Goal: Transaction & Acquisition: Purchase product/service

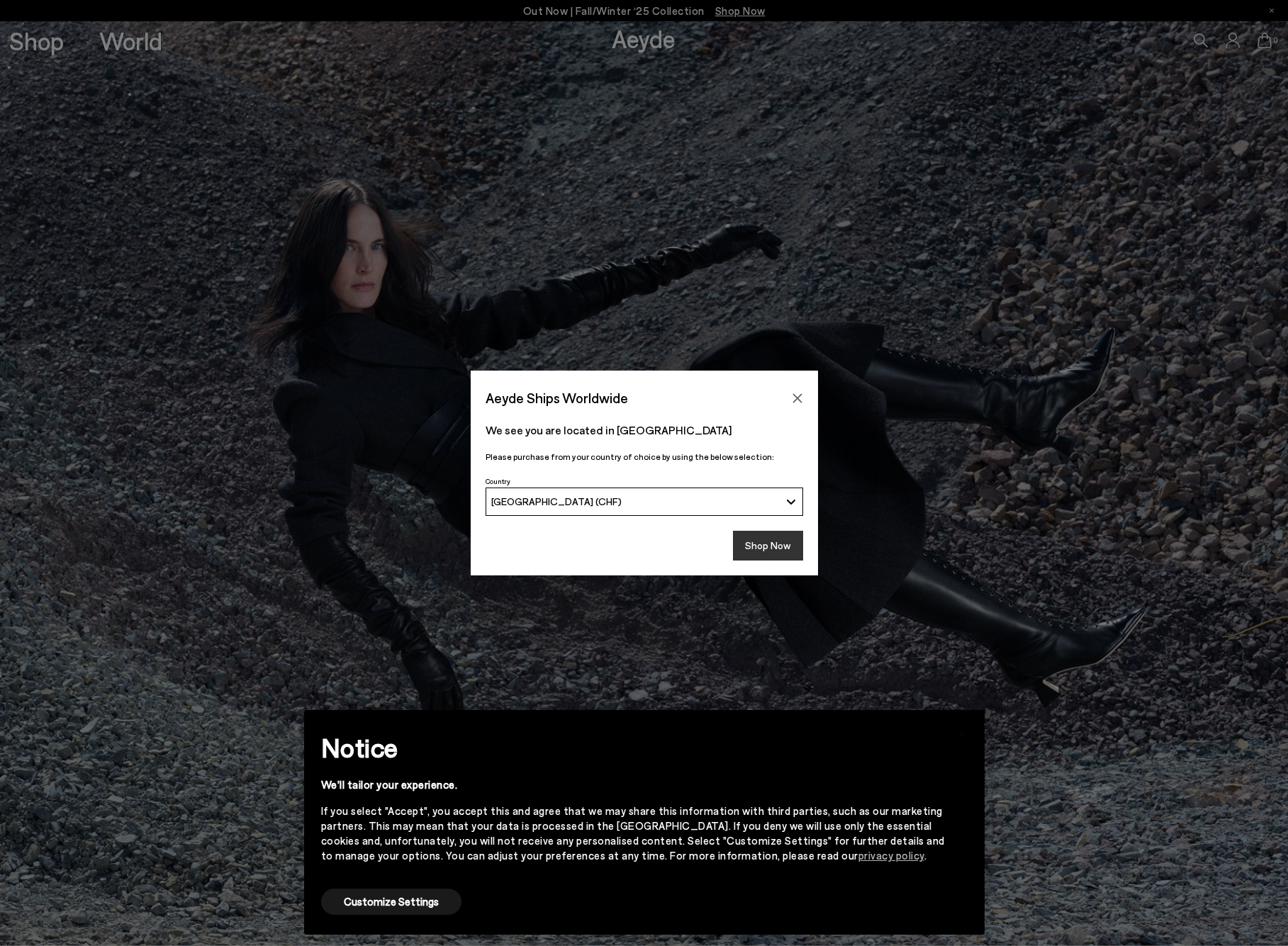
click at [770, 543] on button "Shop Now" at bounding box center [768, 545] width 70 height 30
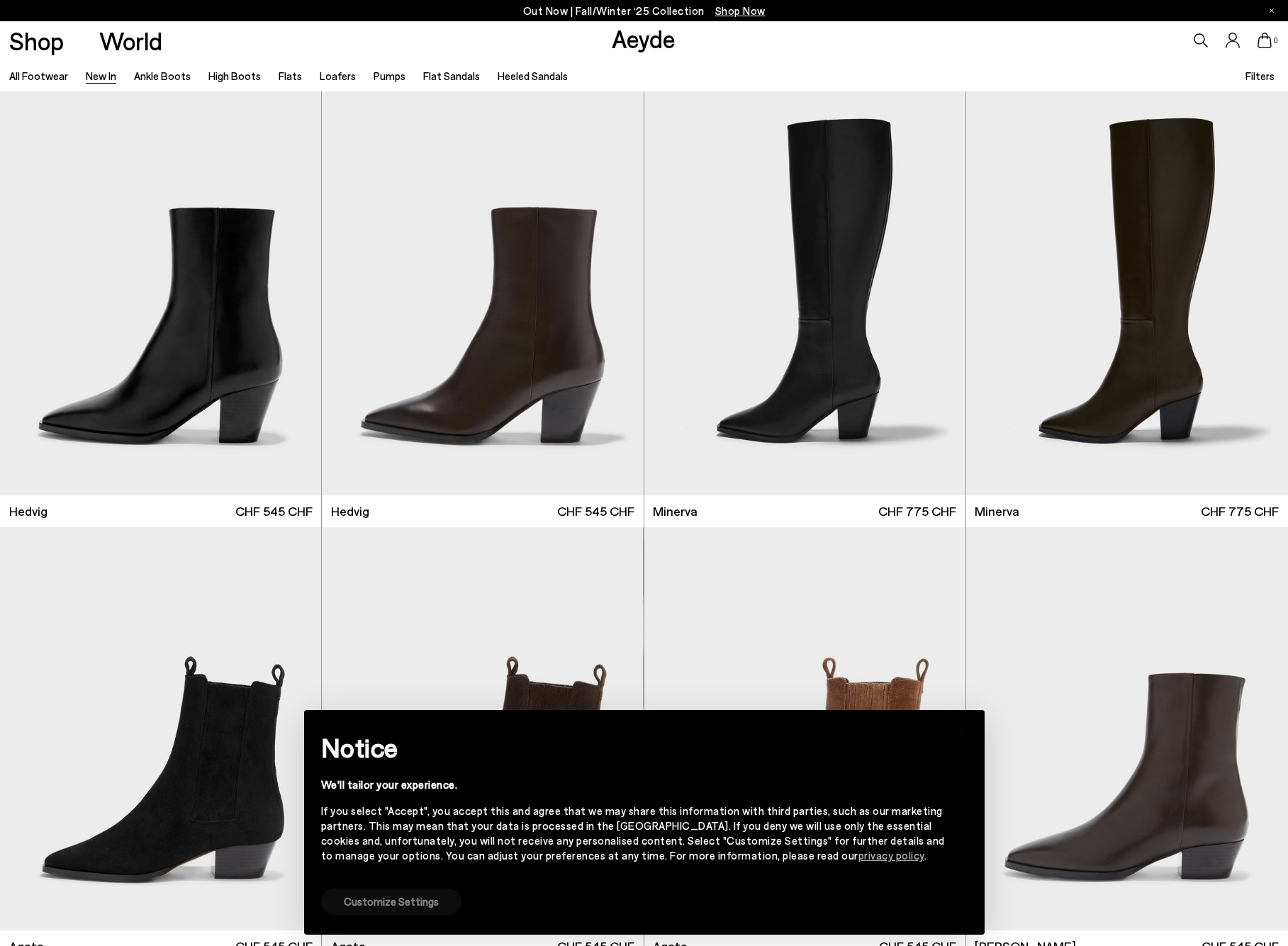
click at [439, 893] on button "Customize Settings" at bounding box center [391, 902] width 140 height 26
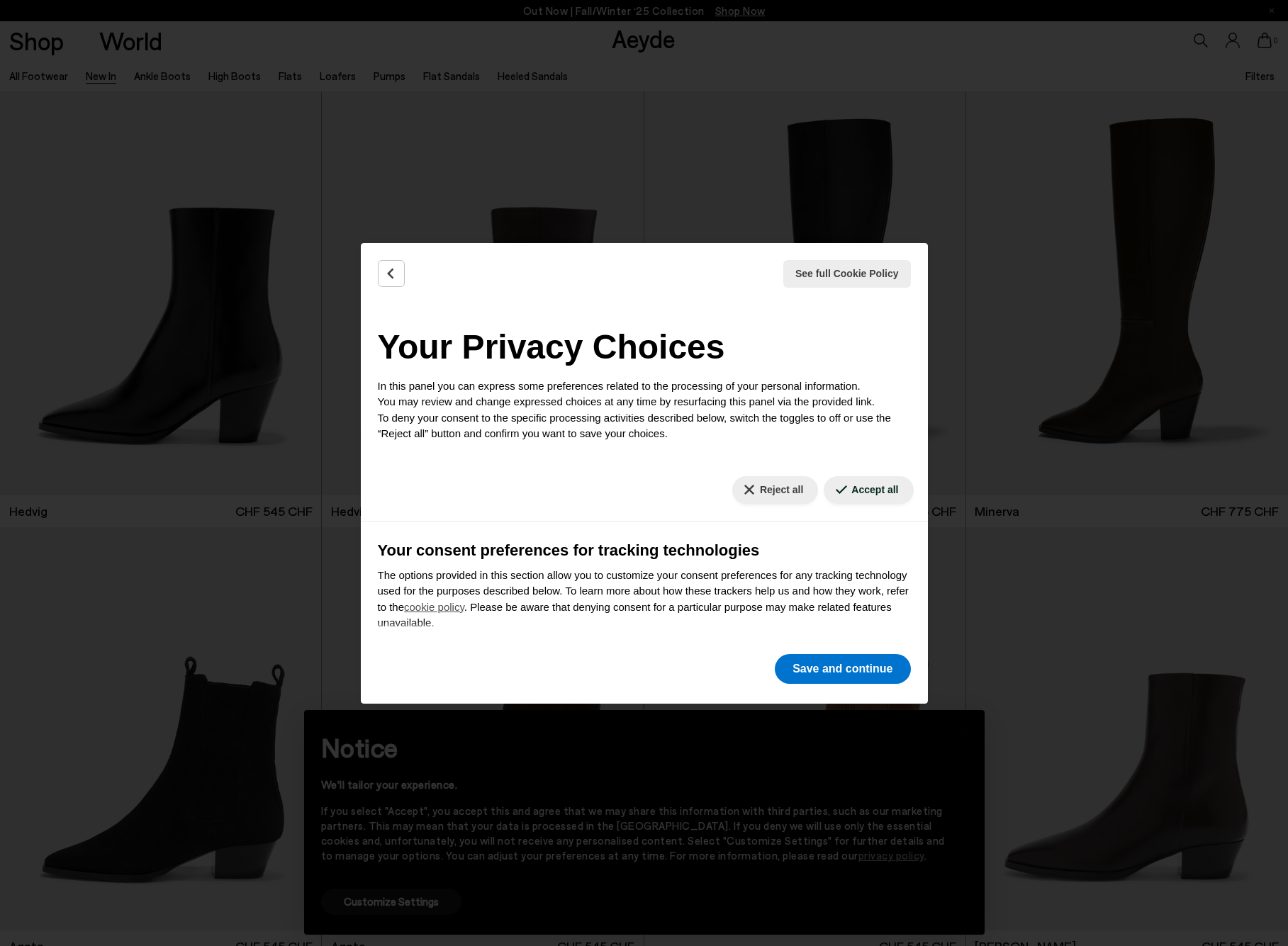
click at [818, 672] on button "Save and continue" at bounding box center [843, 669] width 135 height 30
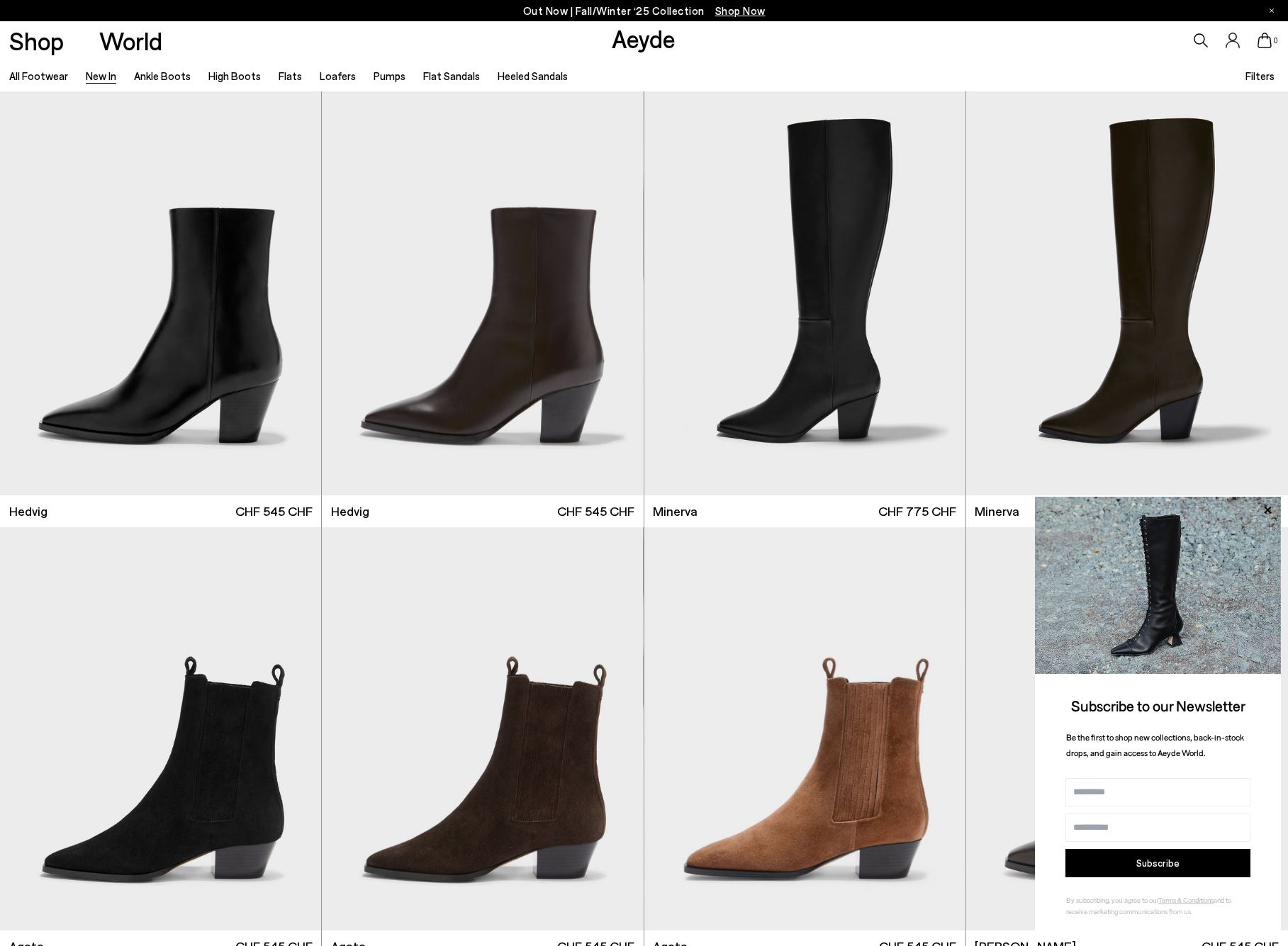
click at [1255, 73] on span "Filters" at bounding box center [1260, 76] width 29 height 13
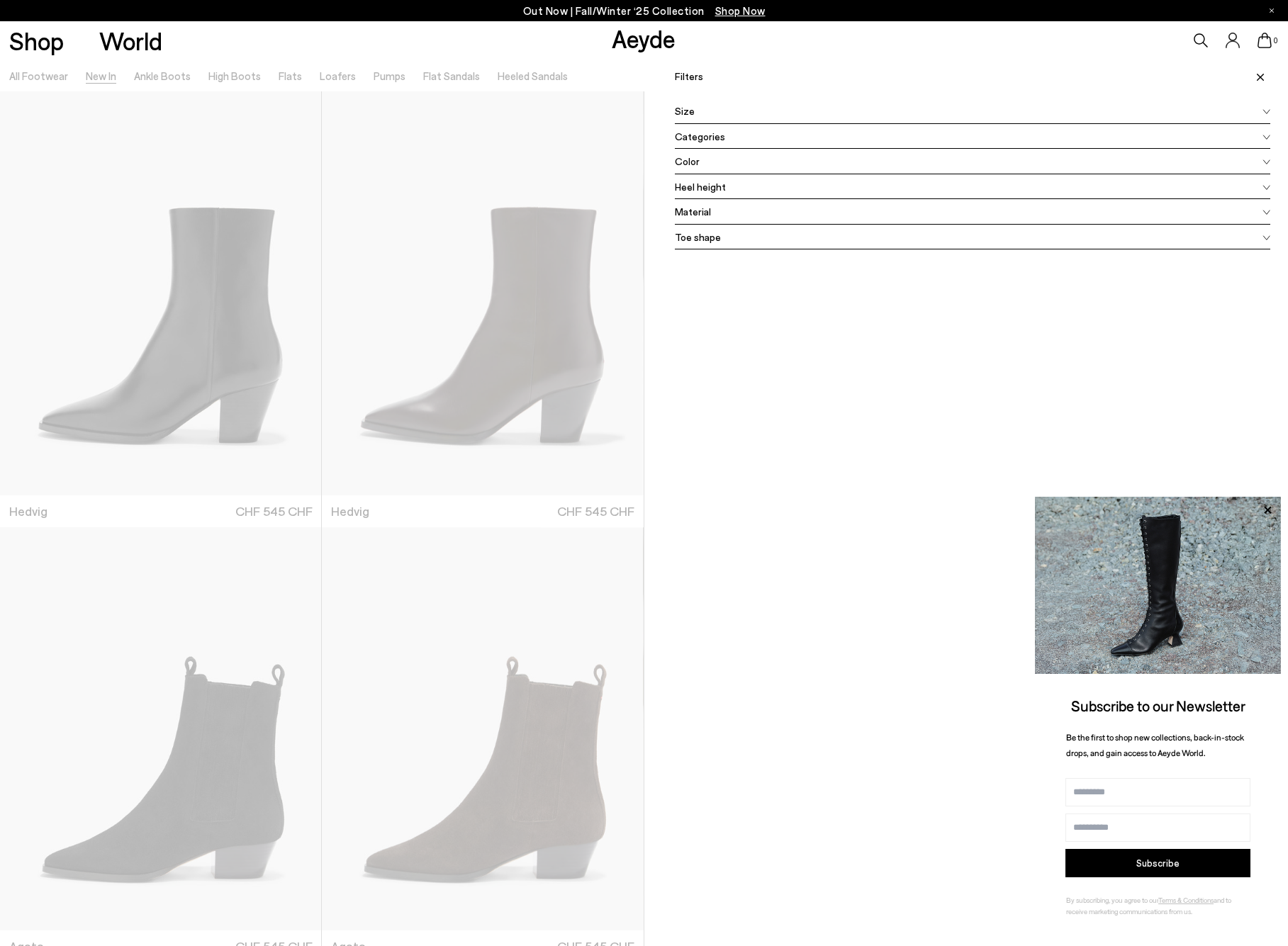
click at [715, 207] on div "Material" at bounding box center [973, 211] width 596 height 25
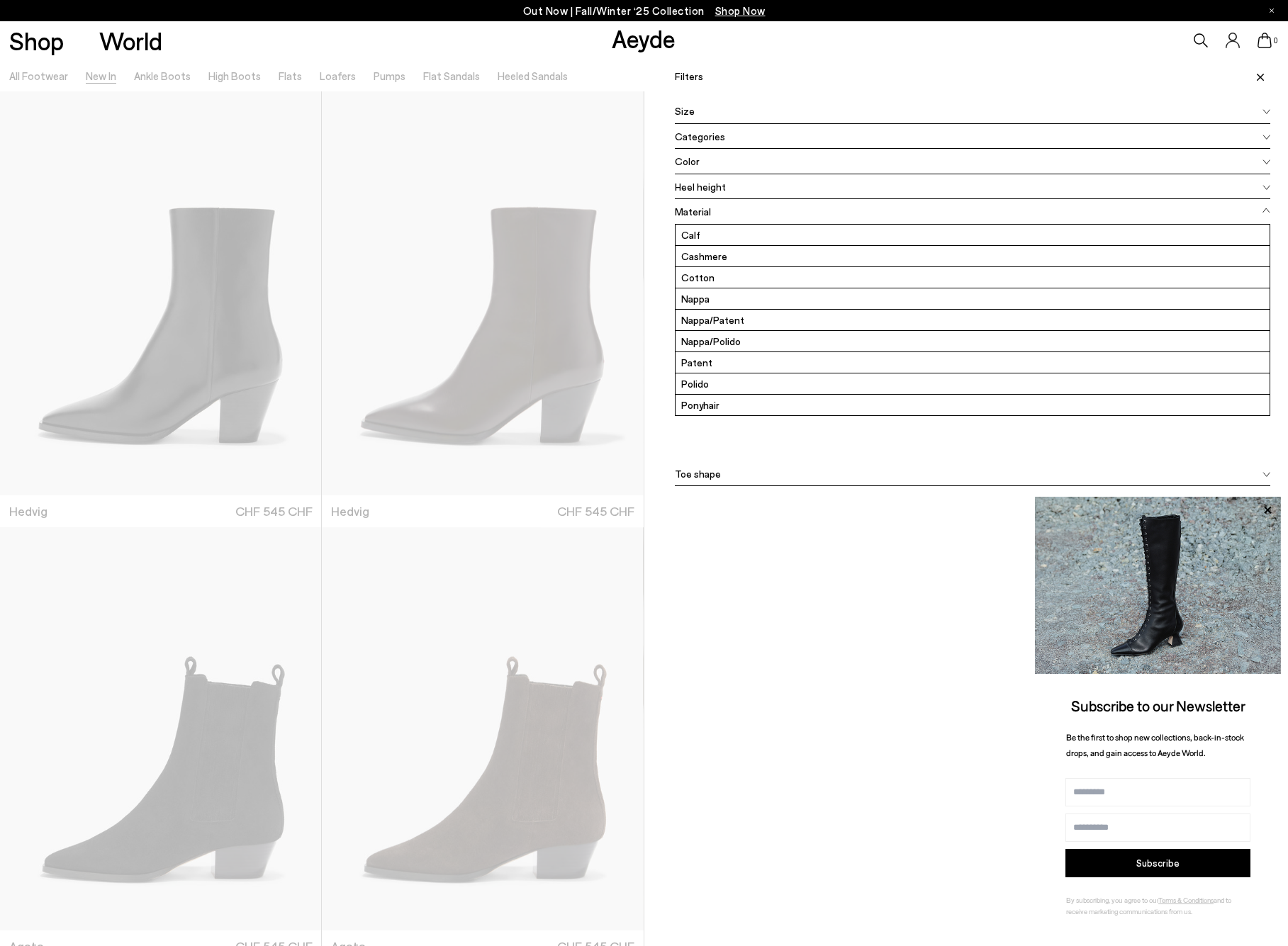
click at [715, 207] on div "Material" at bounding box center [973, 211] width 596 height 25
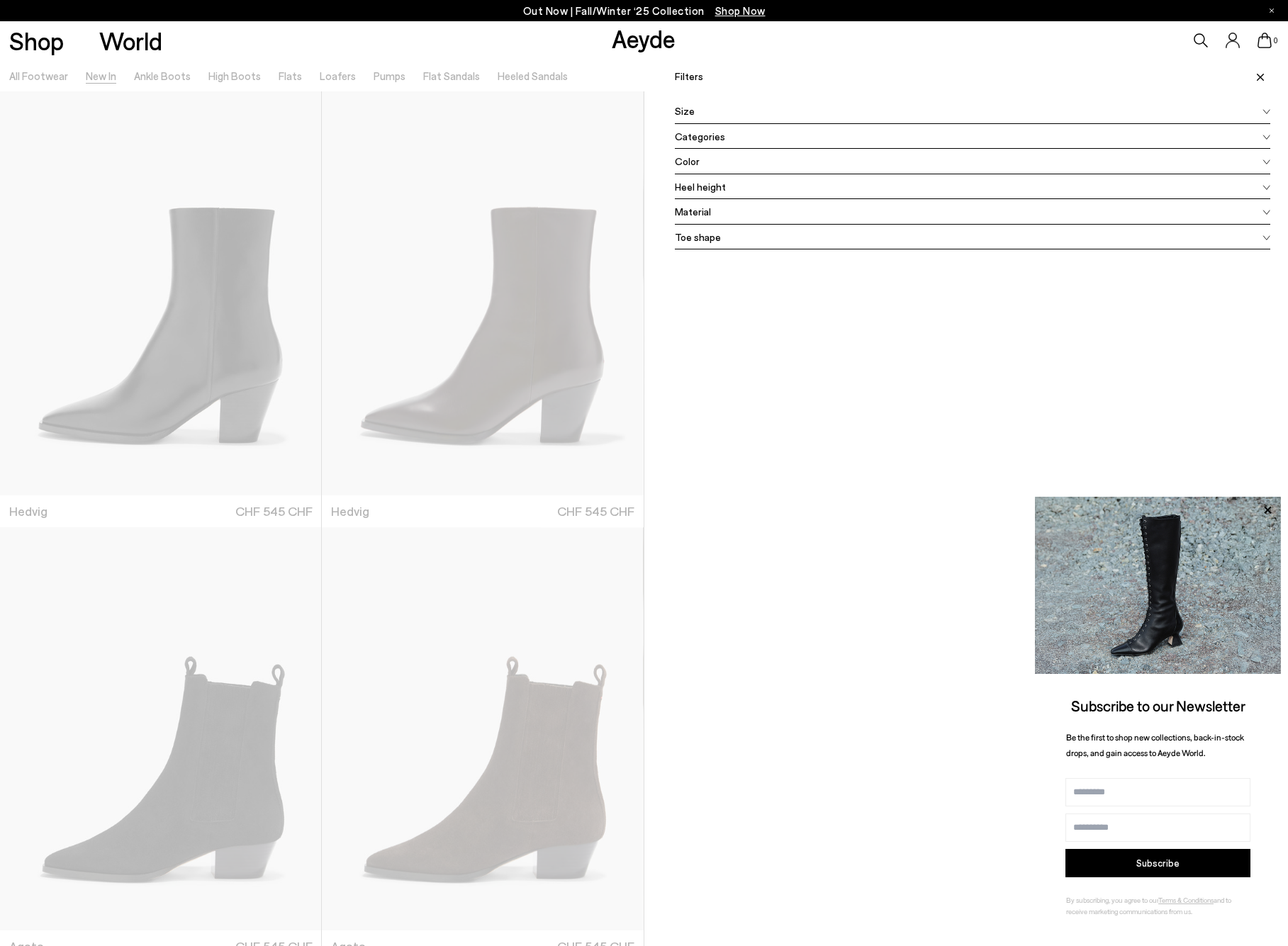
click at [710, 110] on div "Size" at bounding box center [973, 111] width 596 height 25
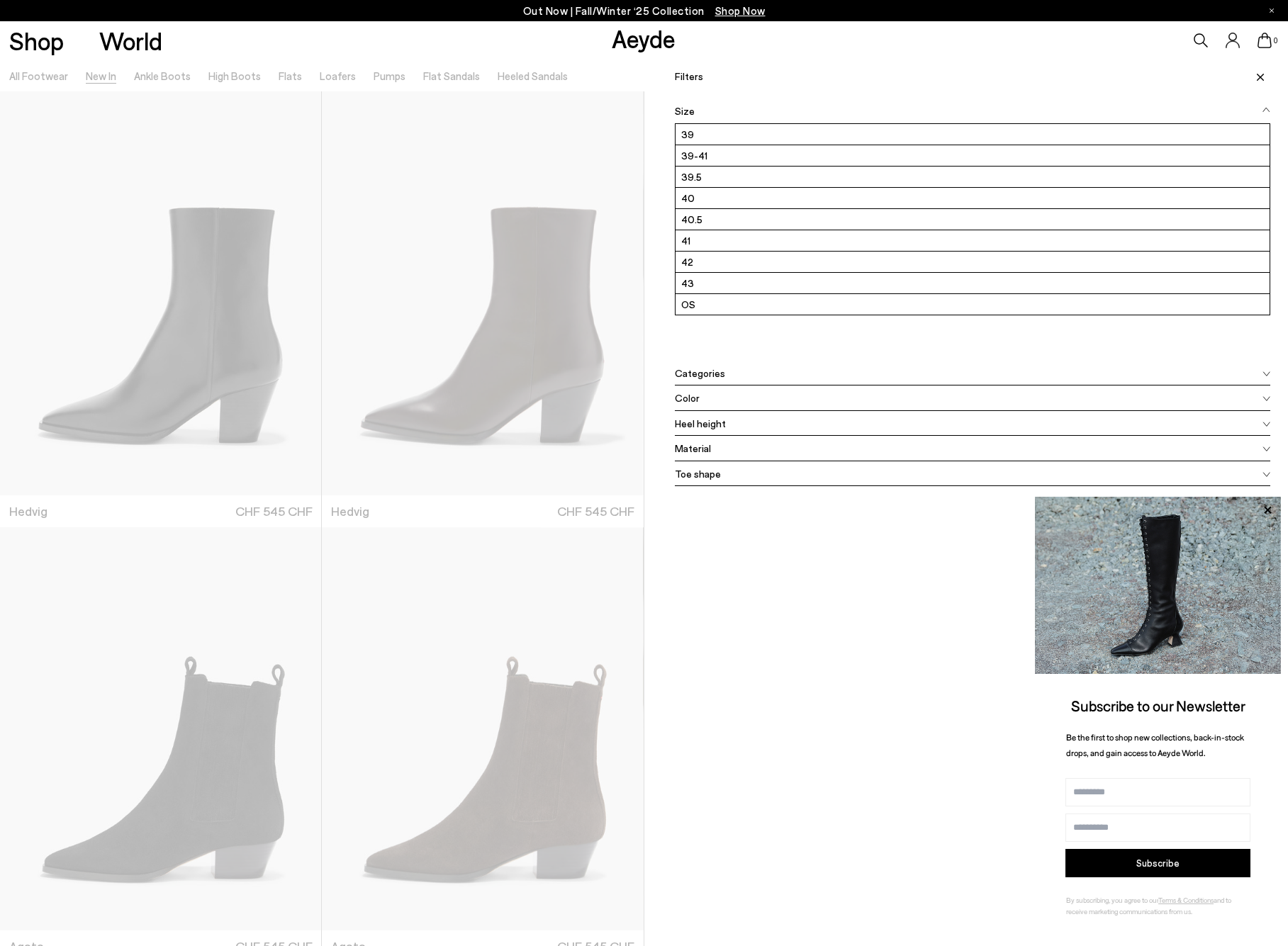
scroll to position [213, 0]
click at [705, 257] on label "42" at bounding box center [973, 262] width 595 height 20
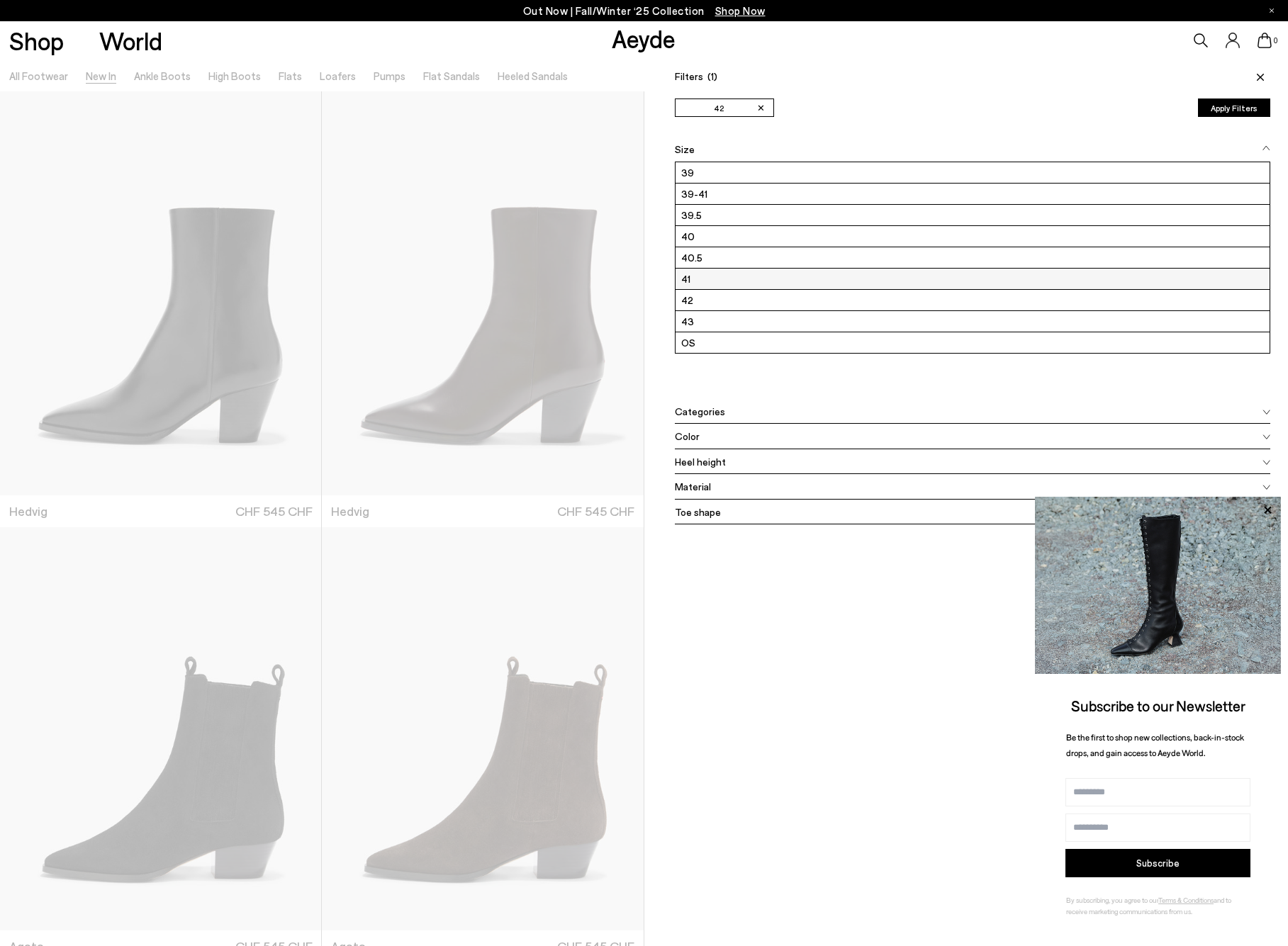
click at [708, 275] on label "41" at bounding box center [973, 279] width 595 height 20
click at [1118, 112] on ul "✕ 41 ✕ 42" at bounding box center [928, 108] width 505 height 19
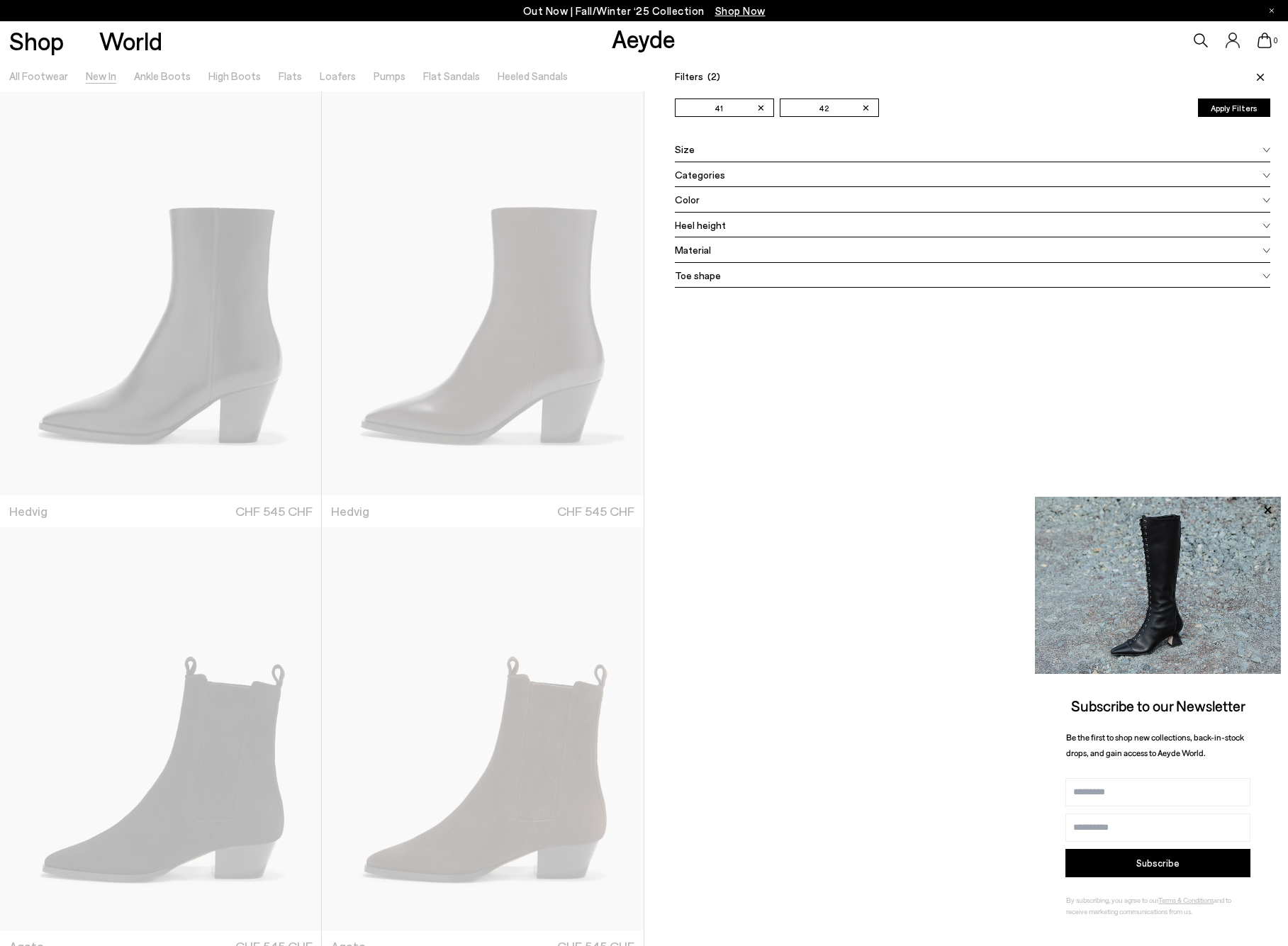
click at [659, 91] on div "Filters (2) ✕ 41 ✕ 42 Apply filters ✕ 41 ✕ 42 Apply Filters Availability In sto…" at bounding box center [967, 532] width 645 height 946
click at [1211, 110] on button "Apply Filters" at bounding box center [1234, 108] width 73 height 19
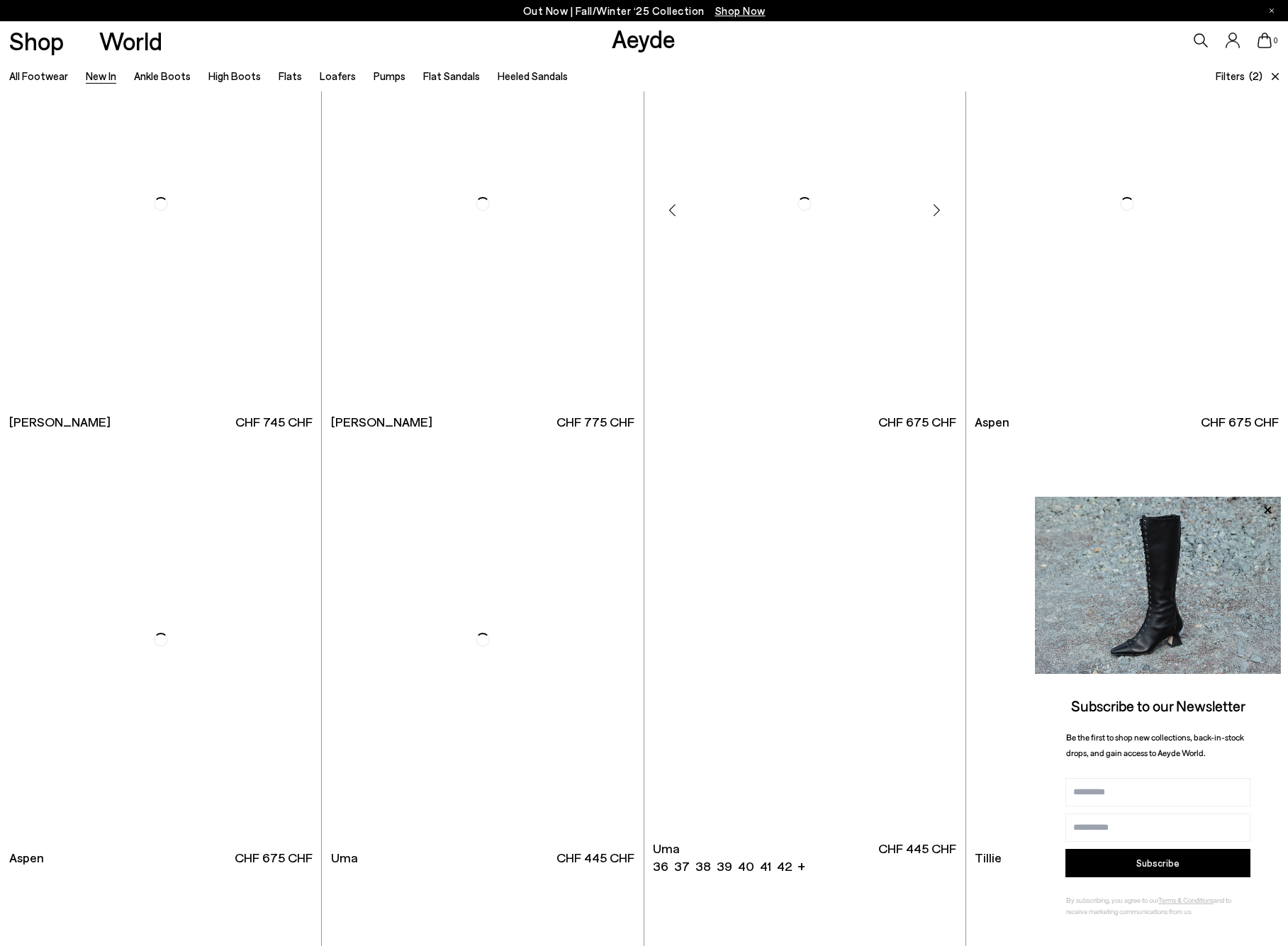
scroll to position [9236, 0]
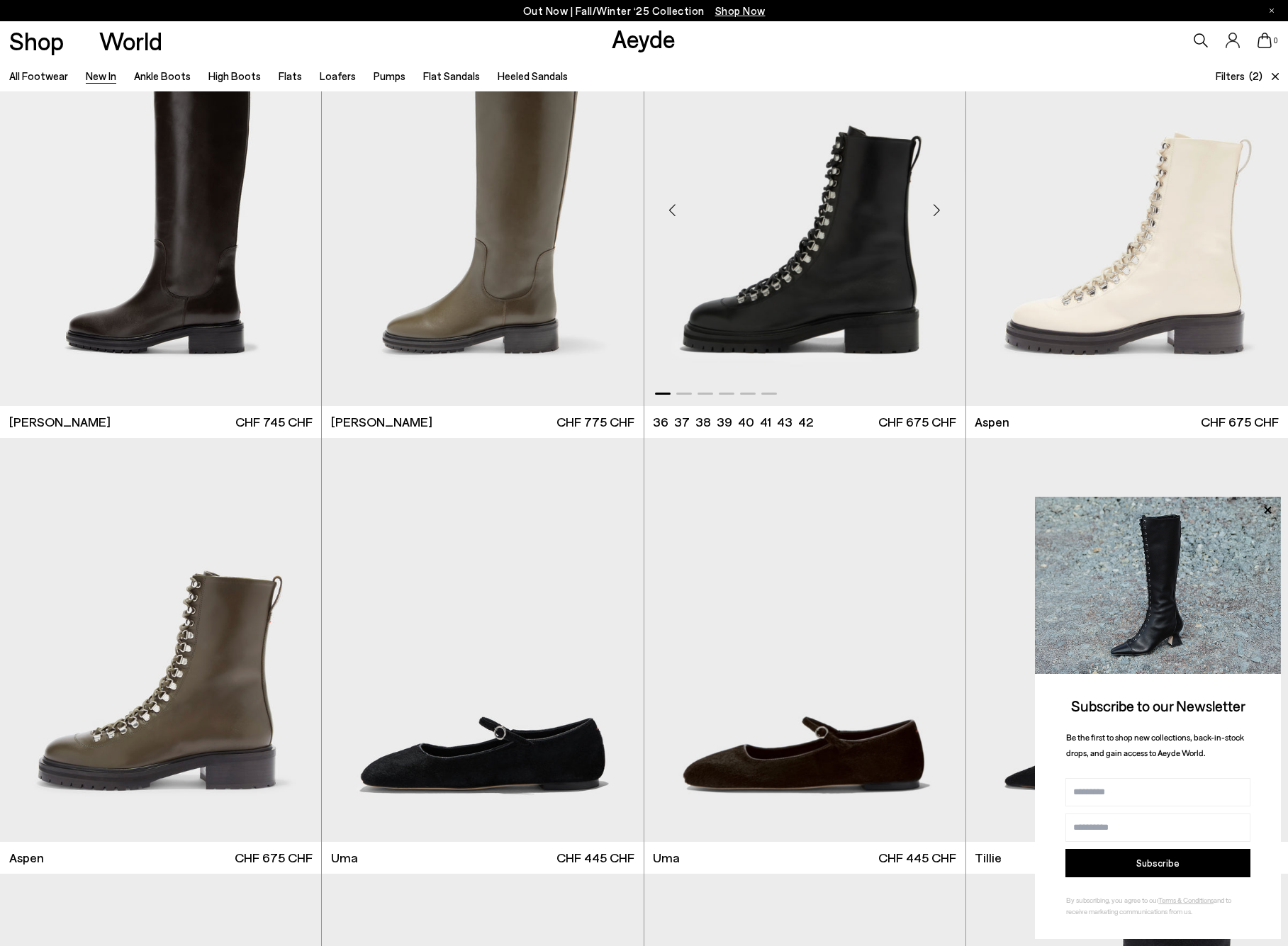
click at [862, 304] on img "1 / 6" at bounding box center [805, 205] width 321 height 404
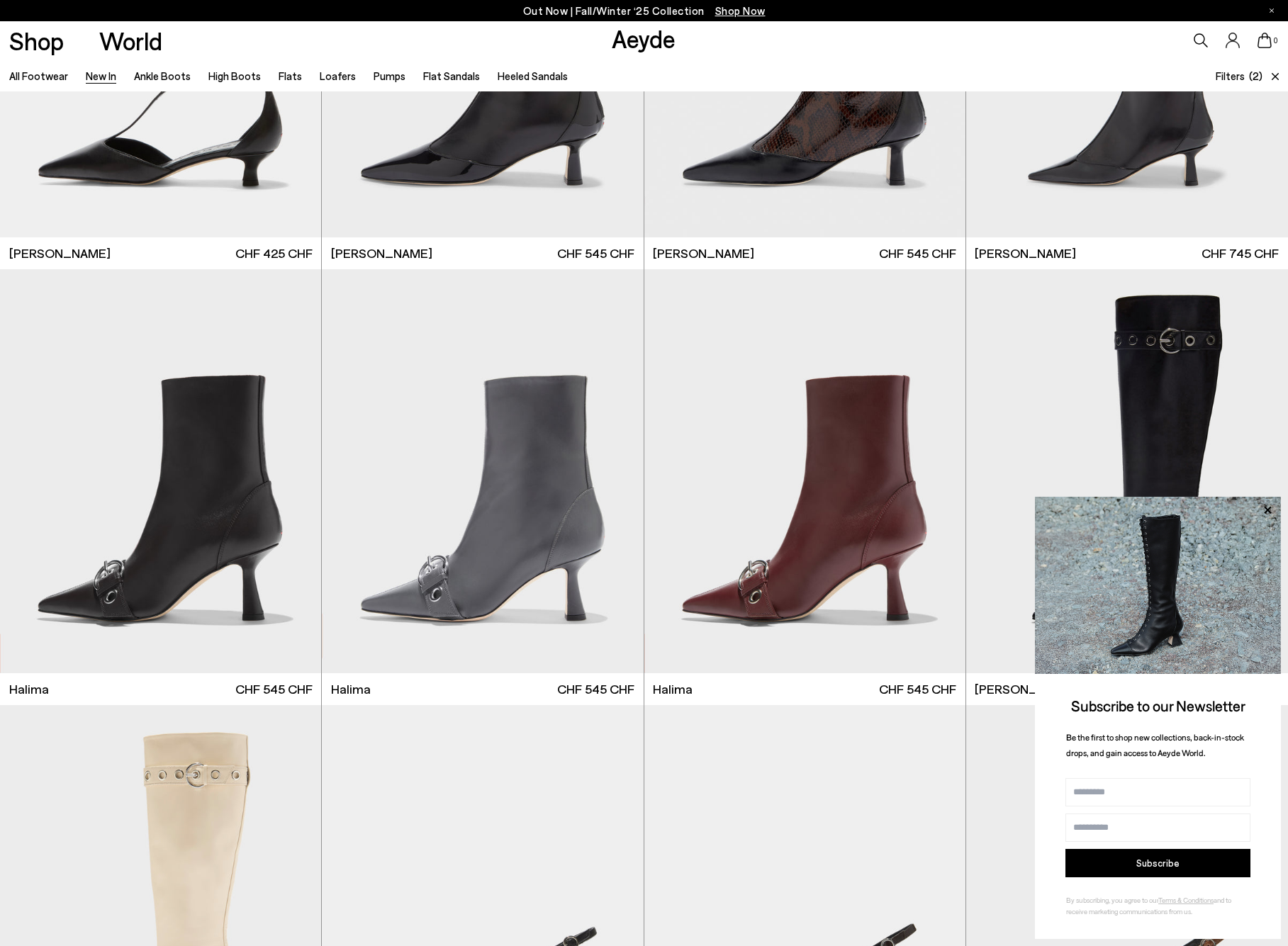
scroll to position [11169, 0]
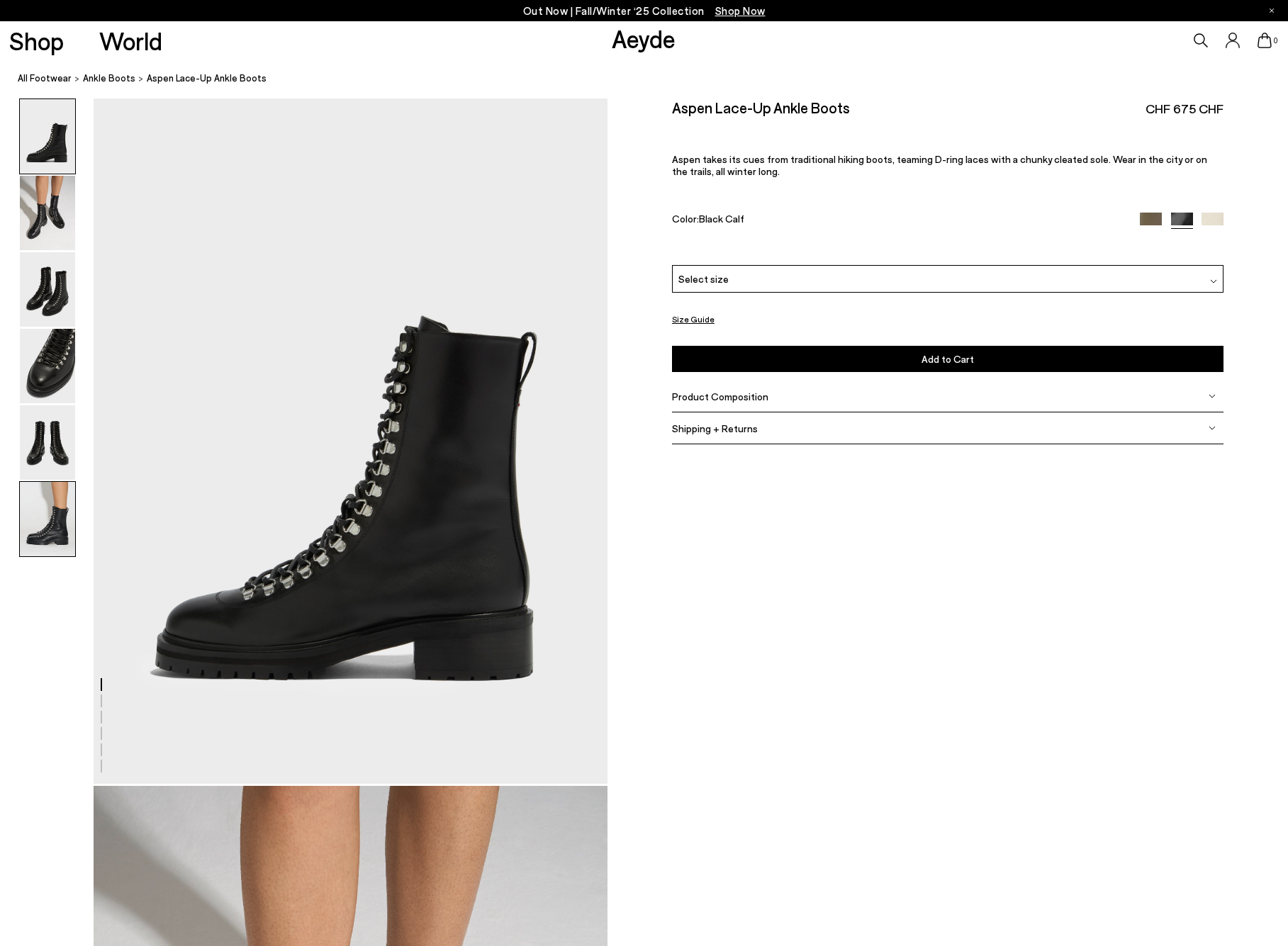
click at [42, 530] on img at bounding box center [47, 518] width 55 height 74
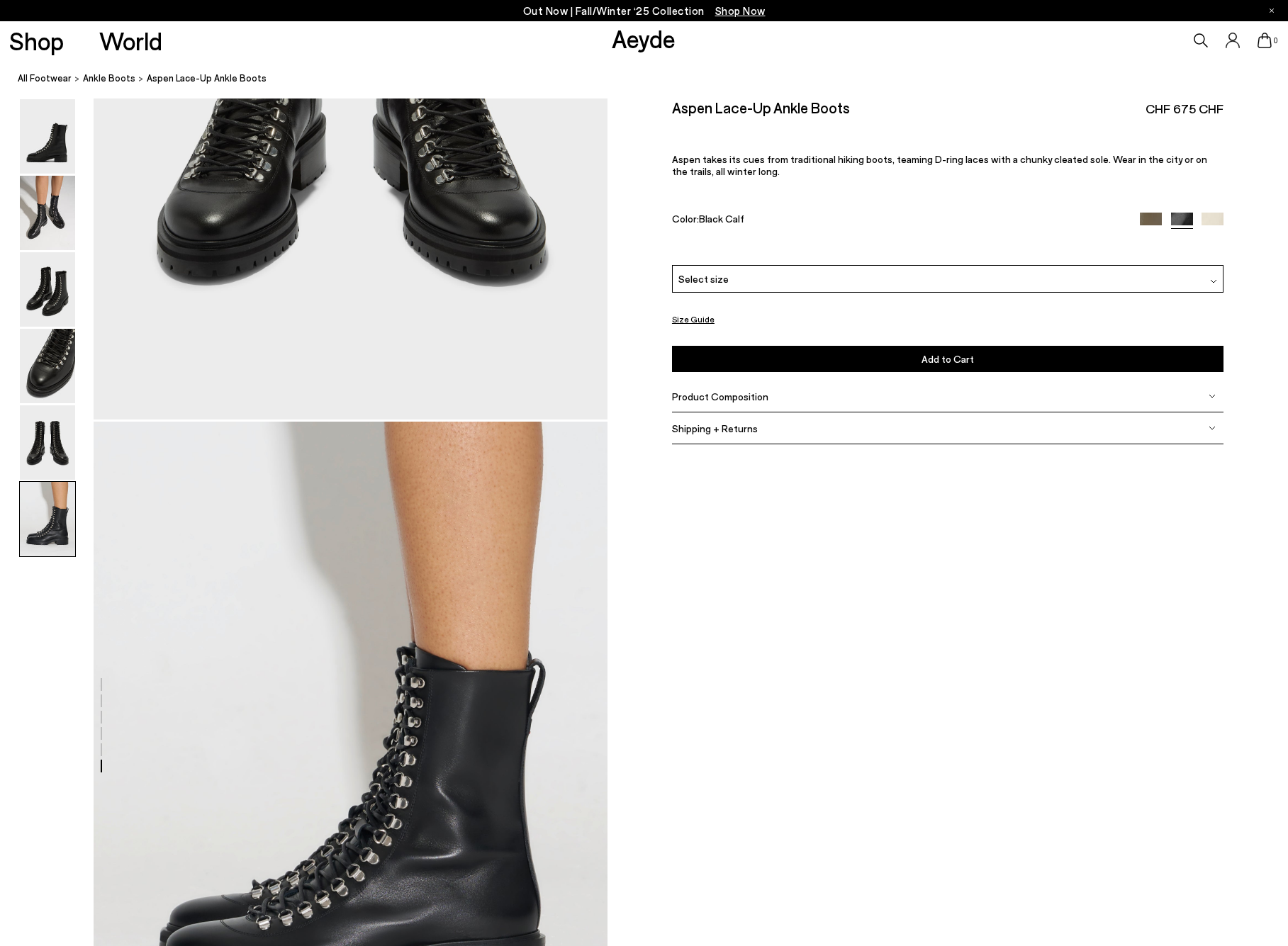
scroll to position [3534, 0]
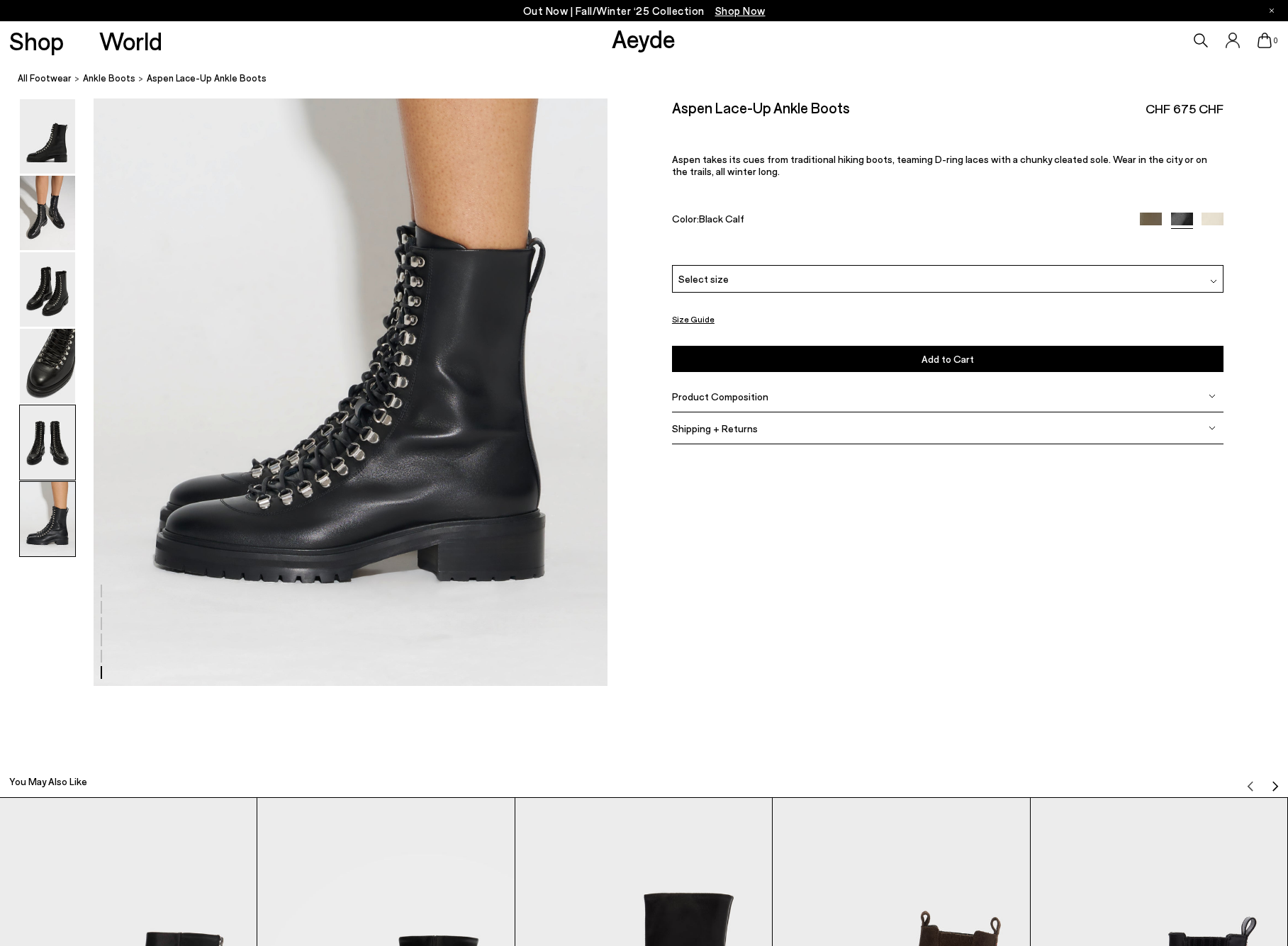
click at [53, 443] on img at bounding box center [47, 442] width 55 height 74
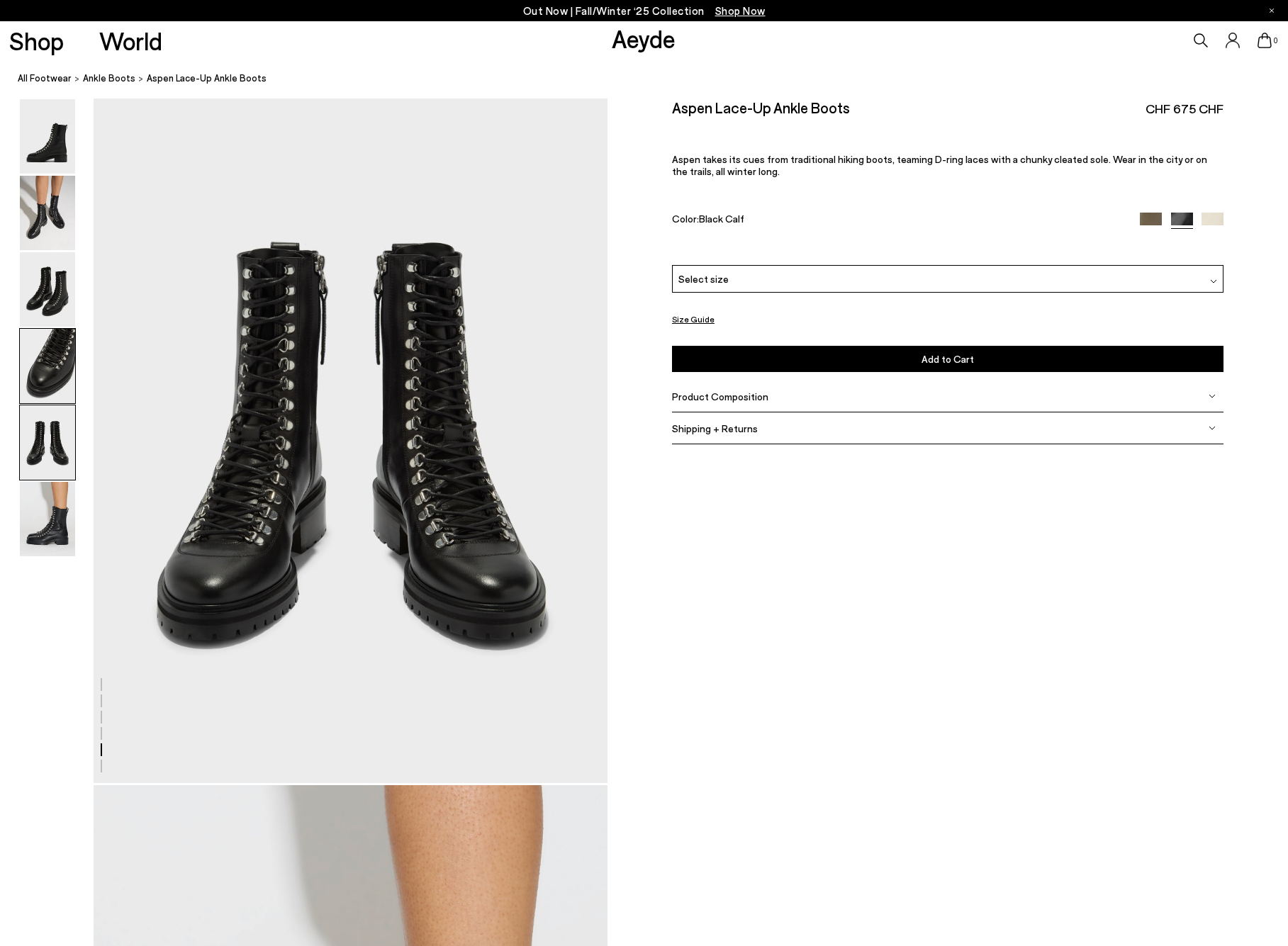
click at [48, 328] on div at bounding box center [47, 366] width 57 height 76
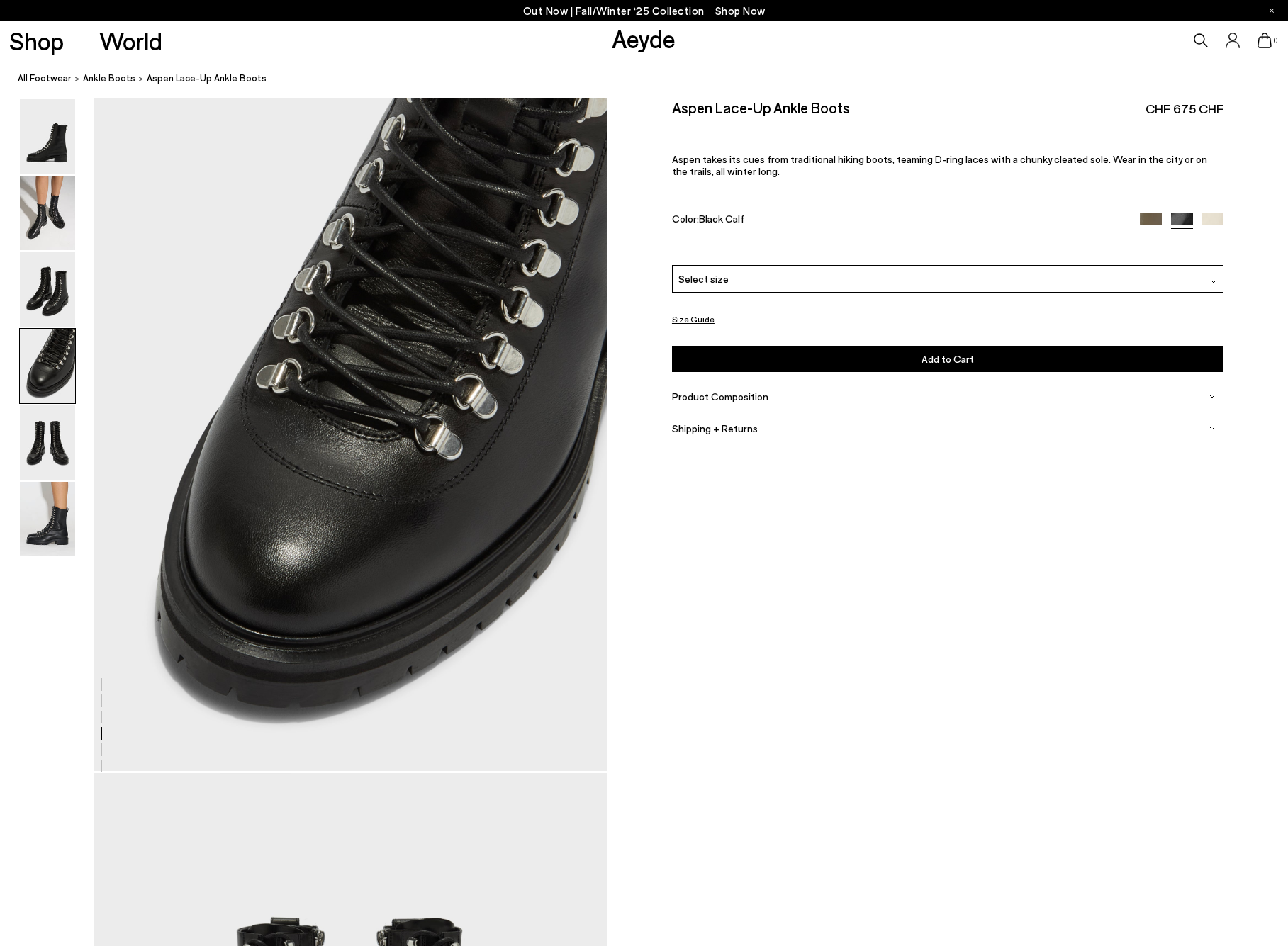
scroll to position [2062, 0]
